Goal: Find specific page/section: Find specific page/section

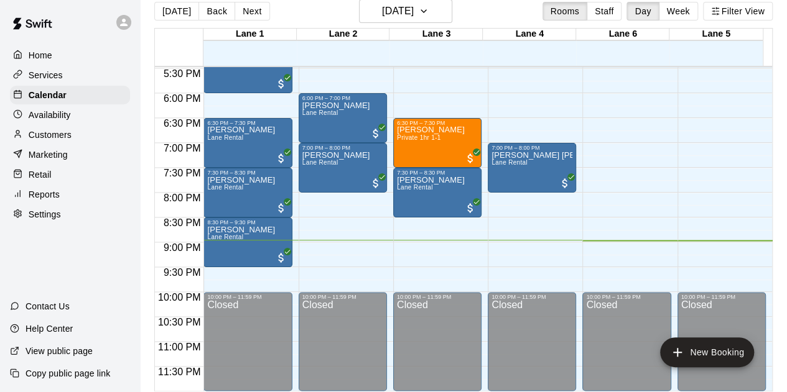
scroll to position [19, 0]
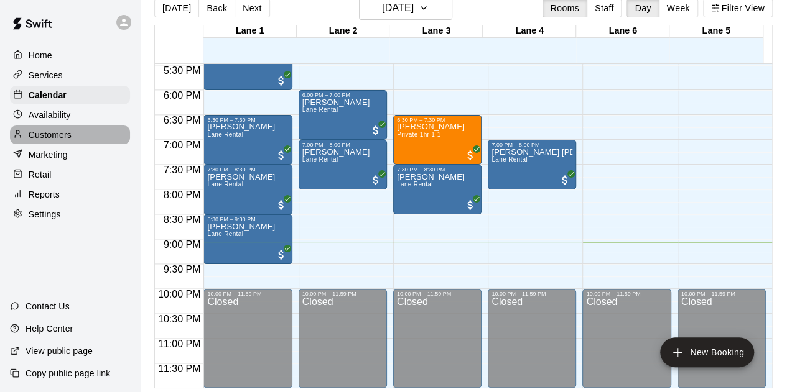
click at [49, 139] on p "Customers" at bounding box center [50, 135] width 43 height 12
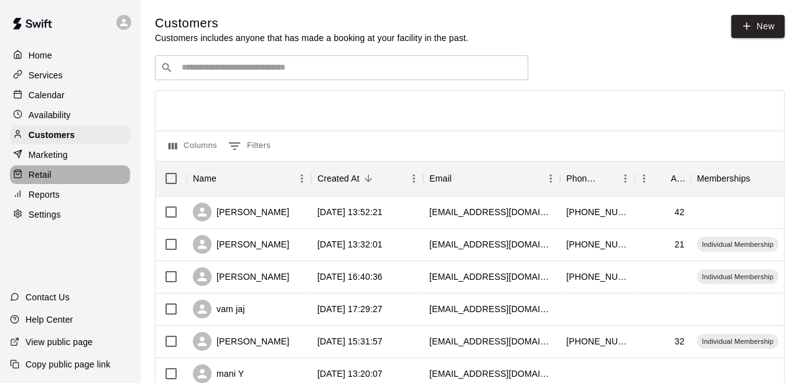
click at [56, 184] on div "Retail" at bounding box center [70, 174] width 120 height 19
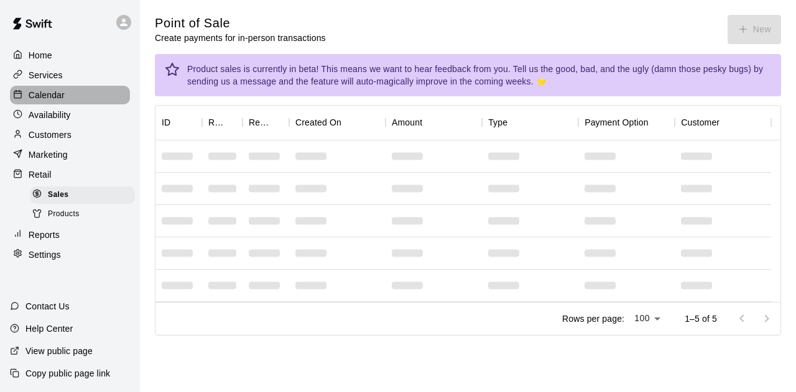
click at [70, 100] on div "Calendar" at bounding box center [70, 95] width 120 height 19
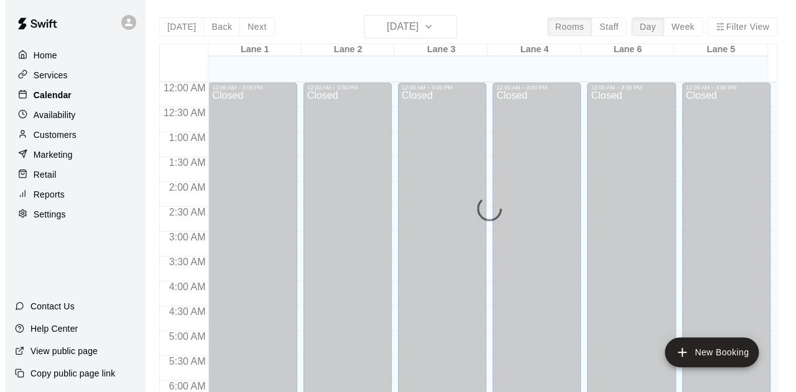
scroll to position [832, 0]
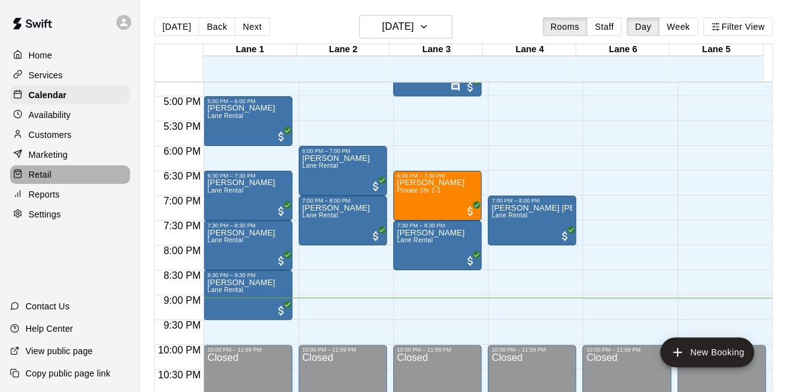
click at [47, 179] on p "Retail" at bounding box center [40, 175] width 23 height 12
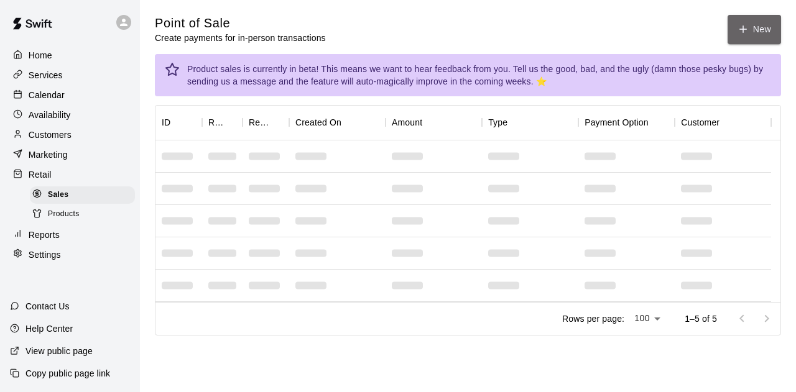
click at [769, 30] on button "New" at bounding box center [753, 29] width 53 height 29
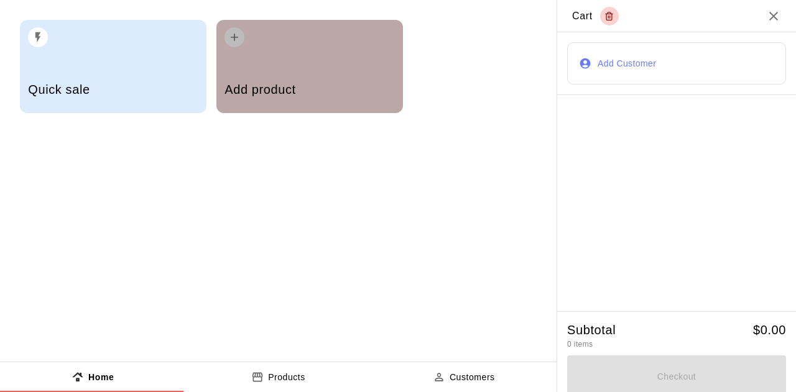
click at [337, 79] on div "Add product" at bounding box center [309, 91] width 170 height 44
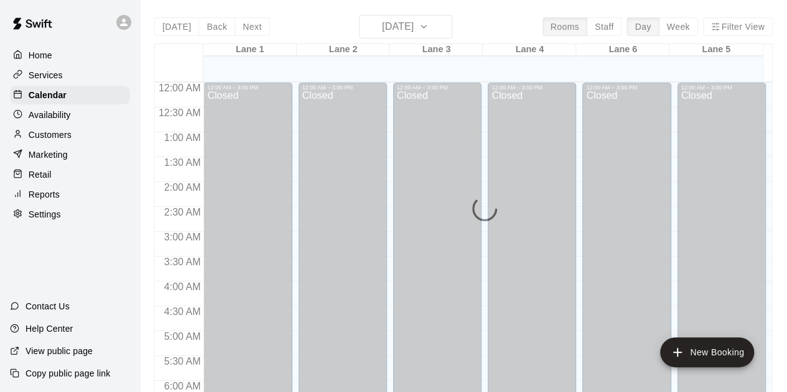
scroll to position [832, 0]
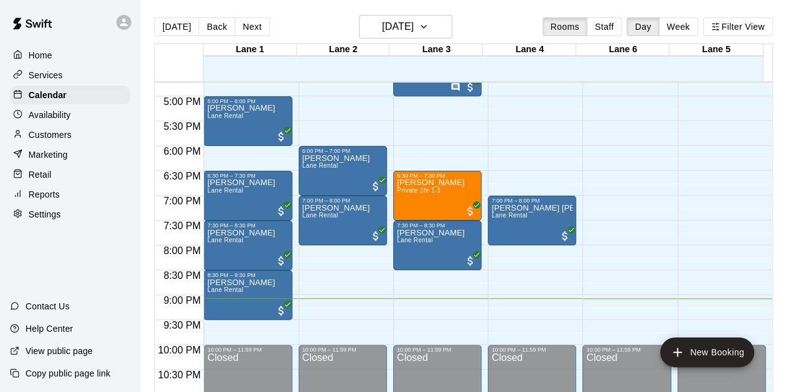
click at [47, 67] on div "Home Services Calendar Availability Customers Marketing Retail Reports Settings" at bounding box center [70, 135] width 140 height 180
click at [50, 63] on div "Home" at bounding box center [70, 55] width 120 height 19
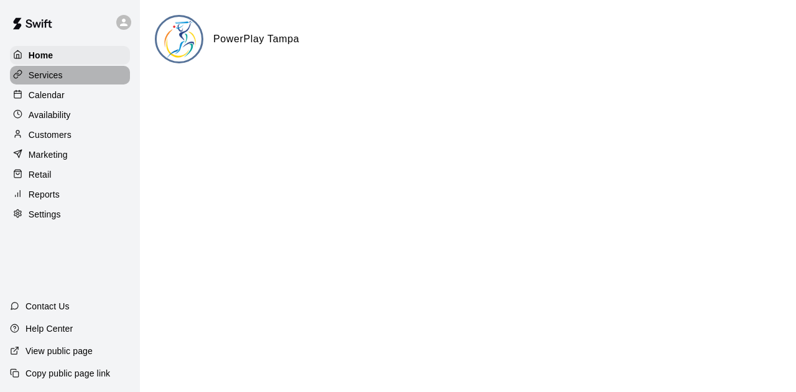
click at [57, 85] on div "Services" at bounding box center [70, 75] width 120 height 19
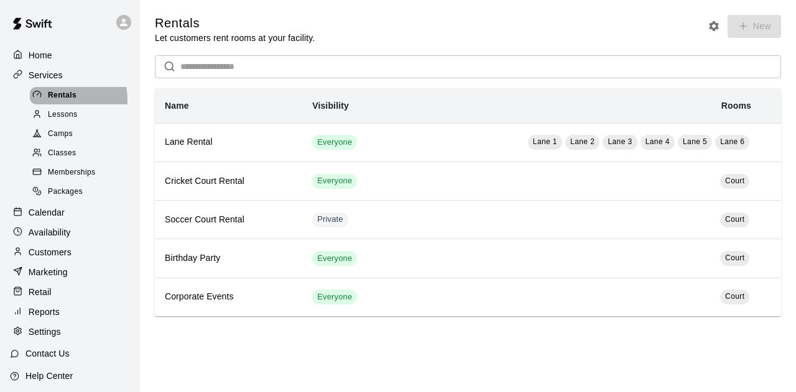
click at [50, 102] on span "Rentals" at bounding box center [62, 96] width 29 height 12
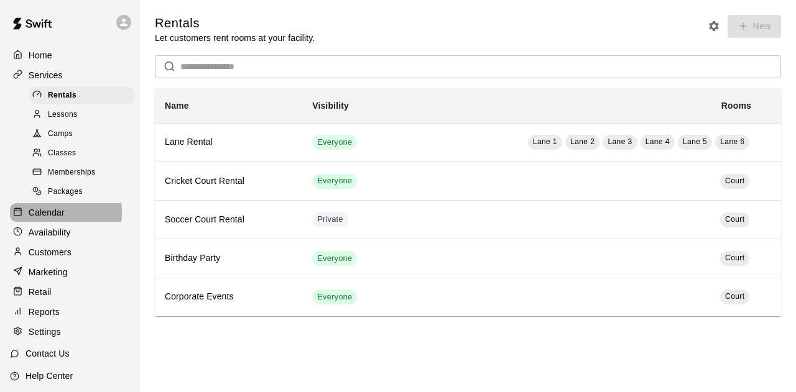
click at [45, 219] on p "Calendar" at bounding box center [47, 212] width 36 height 12
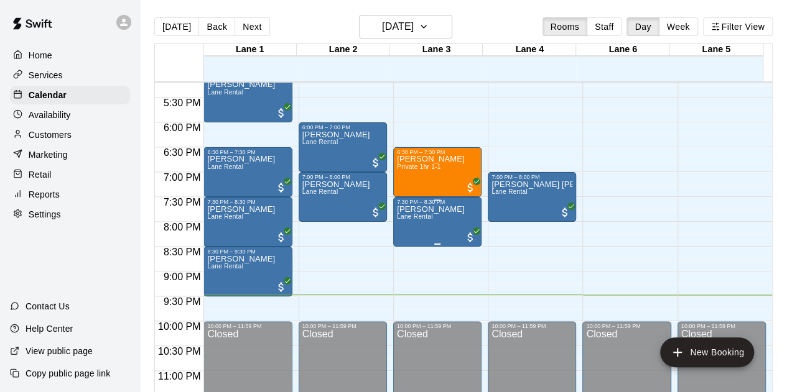
scroll to position [869, 0]
